Goal: Information Seeking & Learning: Learn about a topic

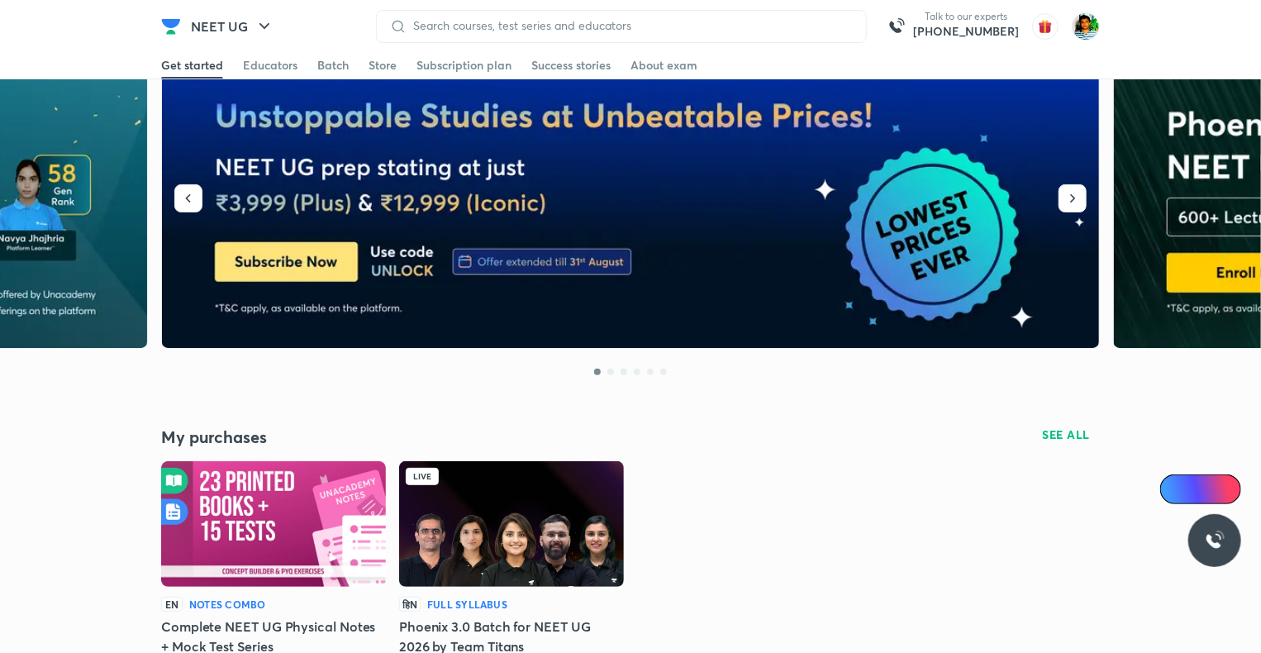
click at [499, 470] on img at bounding box center [511, 524] width 225 height 126
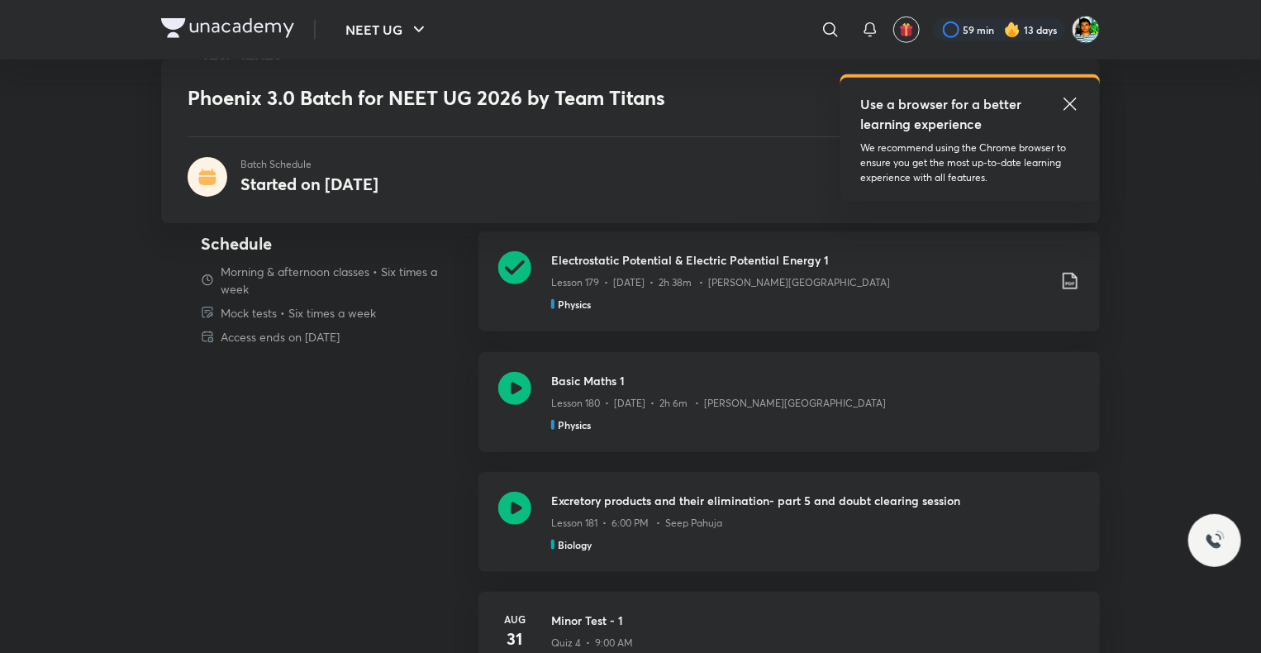
scroll to position [658, 0]
click at [519, 509] on icon at bounding box center [514, 508] width 33 height 33
